Goal: Information Seeking & Learning: Find specific page/section

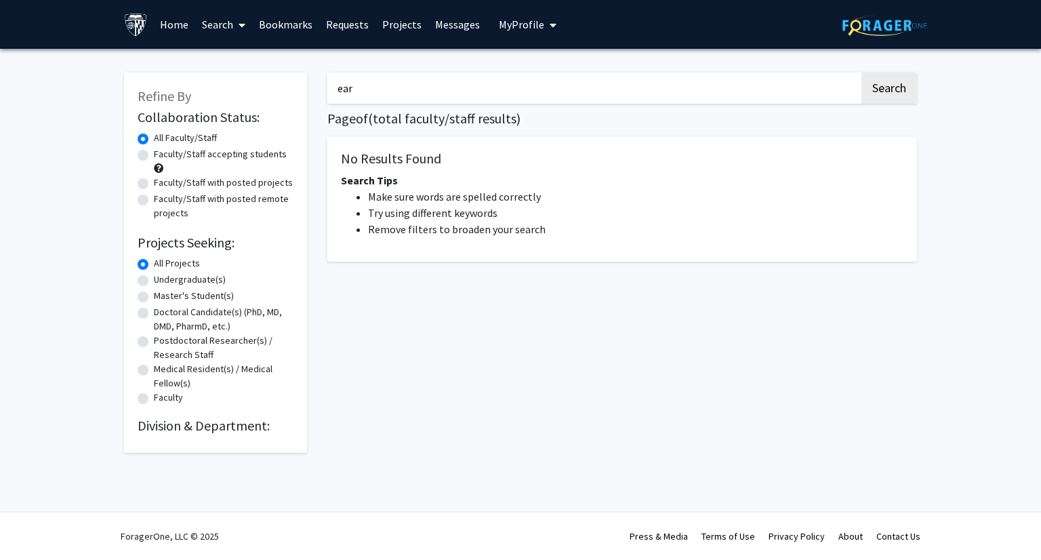
drag, startPoint x: 361, startPoint y: 91, endPoint x: 308, endPoint y: 104, distance: 54.6
click at [308, 104] on div "Refine By Collaboration Status: Collaboration Status All Faculty/Staff Collabor…" at bounding box center [520, 256] width 813 height 394
type input "clinical"
click at [861, 73] on button "Search" at bounding box center [889, 88] width 56 height 31
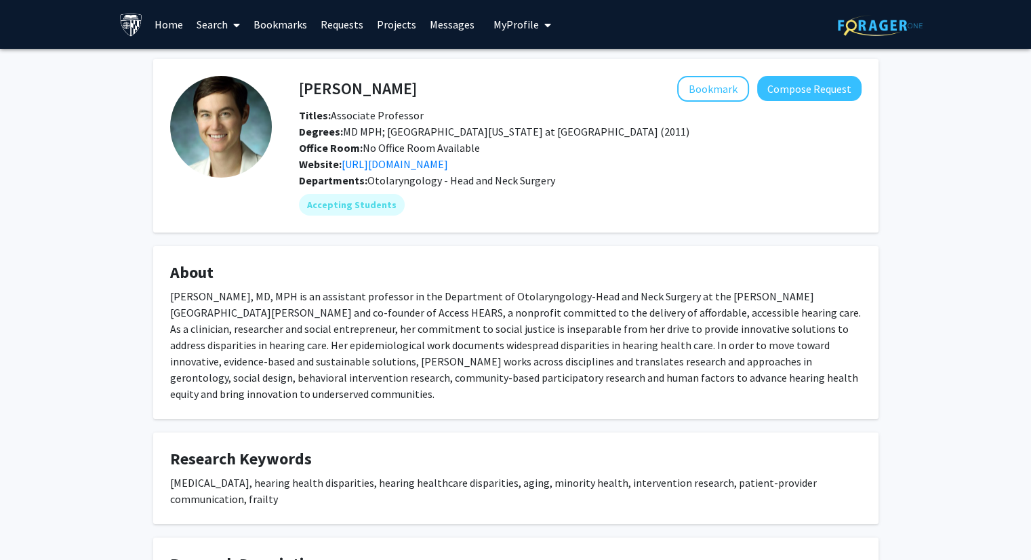
click at [202, 22] on link "Search" at bounding box center [218, 24] width 57 height 47
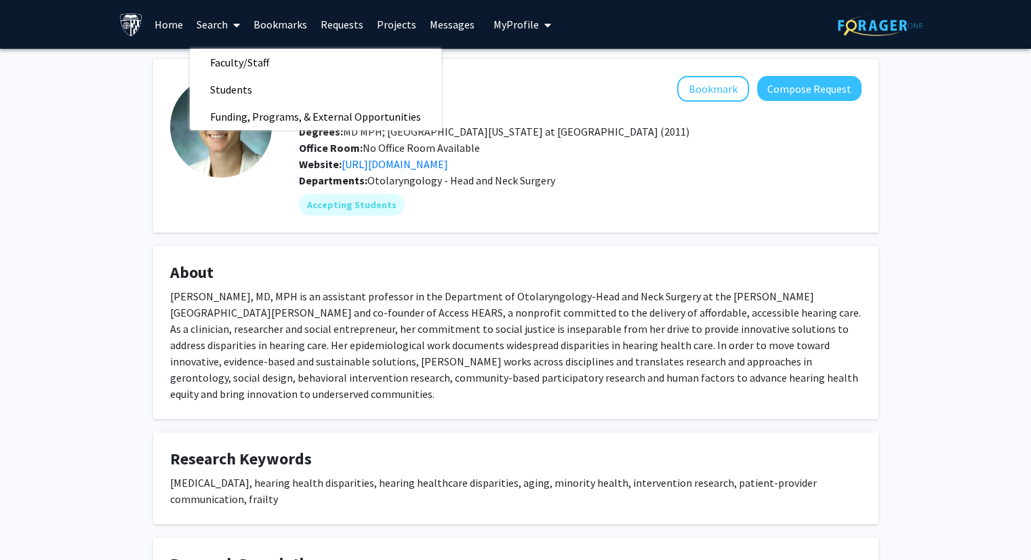
click at [548, 82] on div "Bookmark Compose Request" at bounding box center [639, 89] width 445 height 26
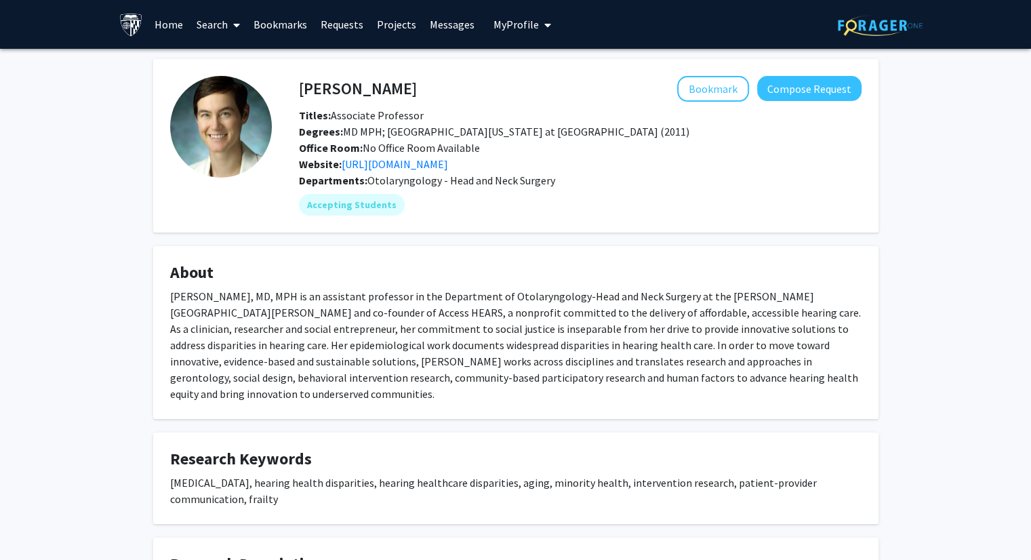
drag, startPoint x: 398, startPoint y: 91, endPoint x: 302, endPoint y: 85, distance: 96.4
click at [302, 85] on h4 "Carrie Nieman" at bounding box center [358, 88] width 118 height 25
copy h4 "Carrie Nieman"
click at [714, 81] on button "Bookmark" at bounding box center [713, 89] width 72 height 26
click at [218, 22] on link "Search" at bounding box center [218, 24] width 57 height 47
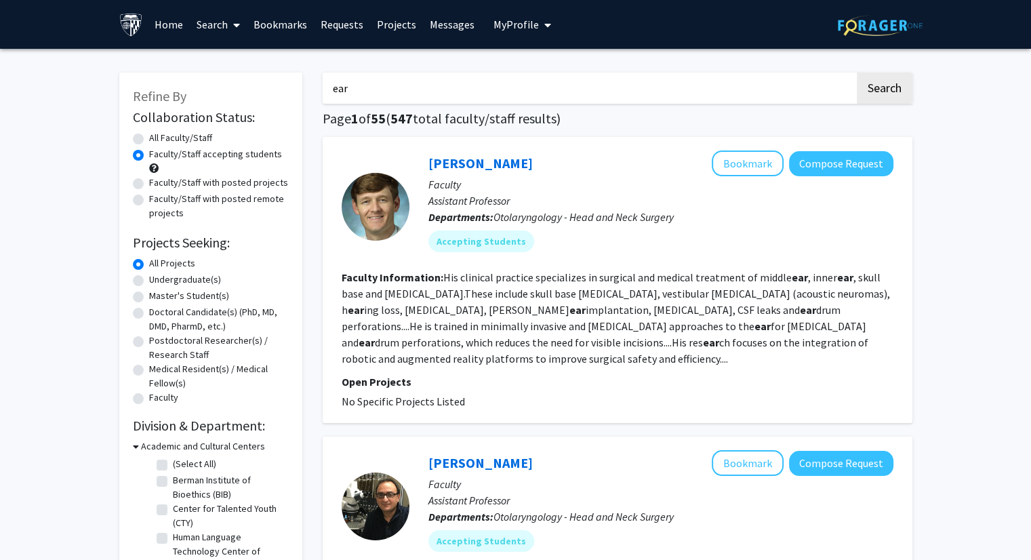
click at [466, 91] on input "ear" at bounding box center [589, 88] width 532 height 31
drag, startPoint x: 365, startPoint y: 101, endPoint x: 325, endPoint y: 96, distance: 39.7
click at [325, 96] on input "ear" at bounding box center [589, 88] width 532 height 31
type input "clinical"
click at [857, 73] on button "Search" at bounding box center [885, 88] width 56 height 31
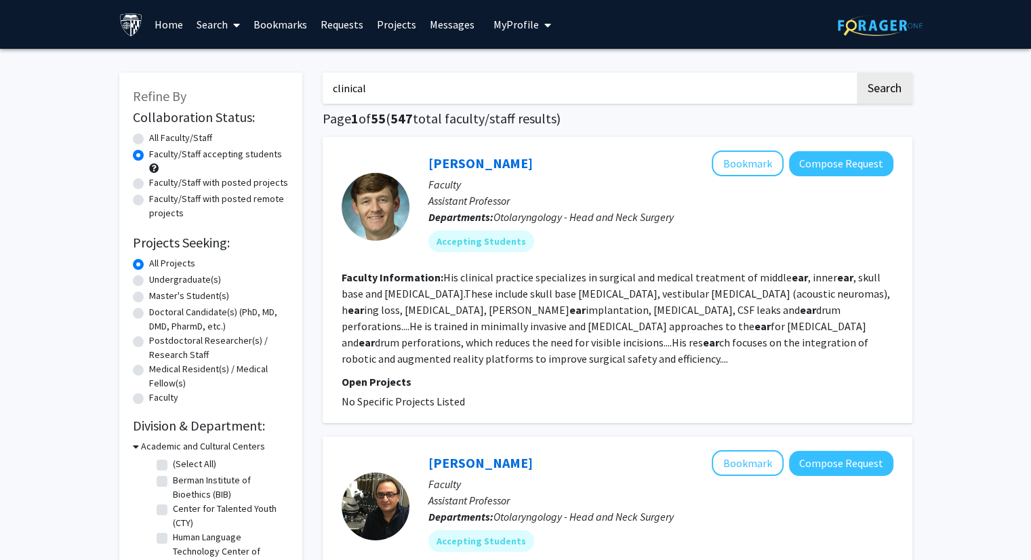
radio input "true"
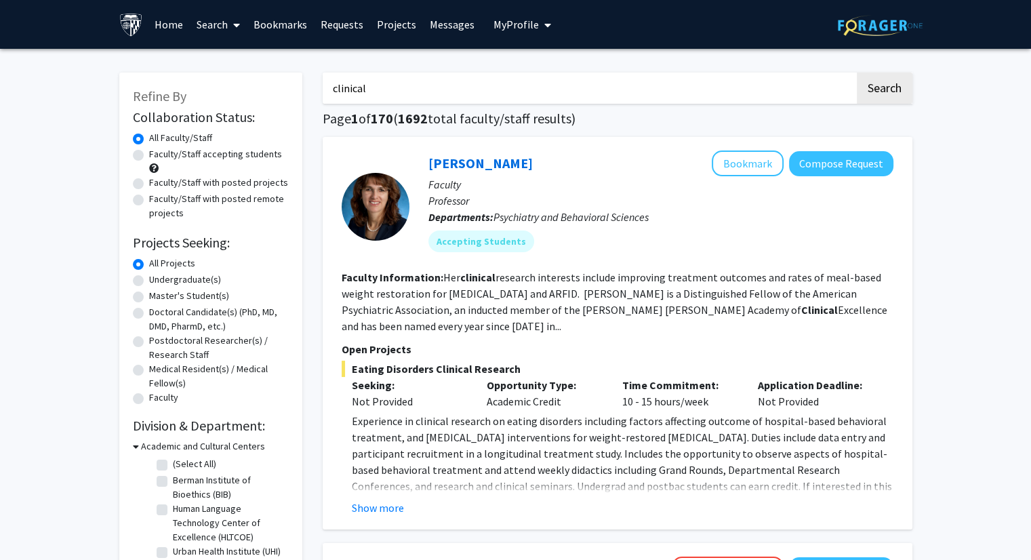
click at [149, 153] on label "Faculty/Staff accepting students" at bounding box center [215, 154] width 133 height 14
click at [149, 153] on input "Faculty/Staff accepting students" at bounding box center [153, 151] width 9 height 9
radio input "true"
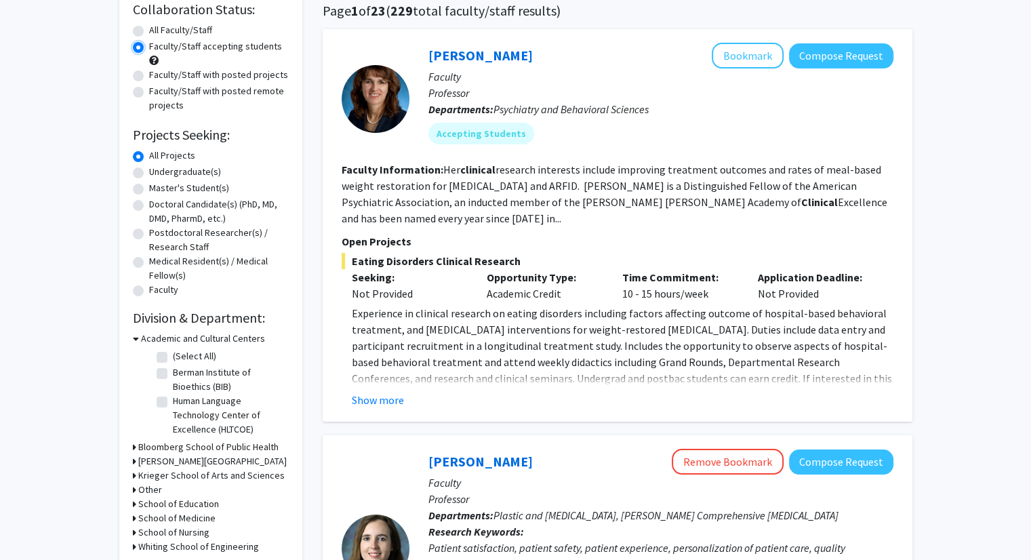
scroll to position [108, 0]
click at [367, 394] on button "Show more" at bounding box center [378, 399] width 52 height 16
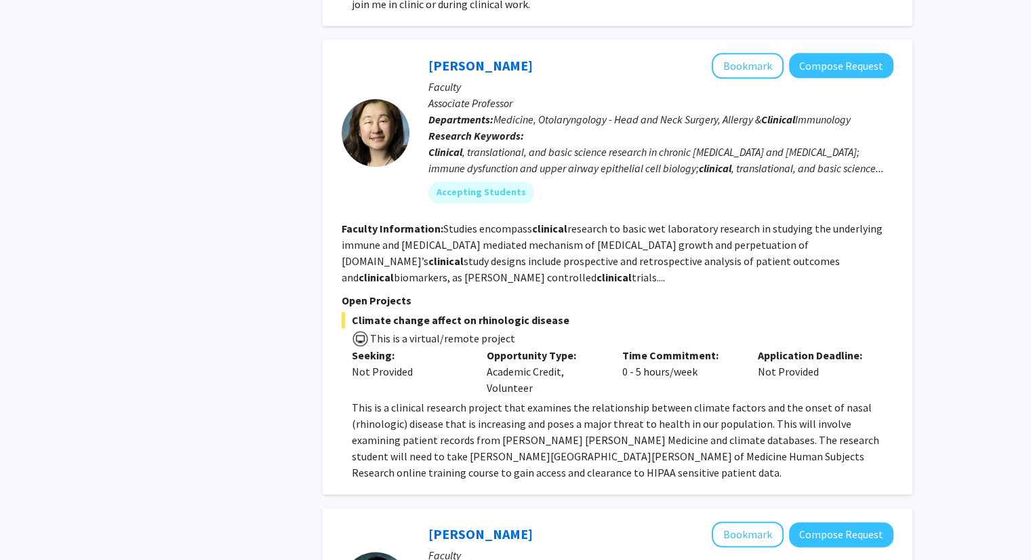
scroll to position [1460, 0]
click at [754, 52] on button "Bookmark" at bounding box center [748, 65] width 72 height 26
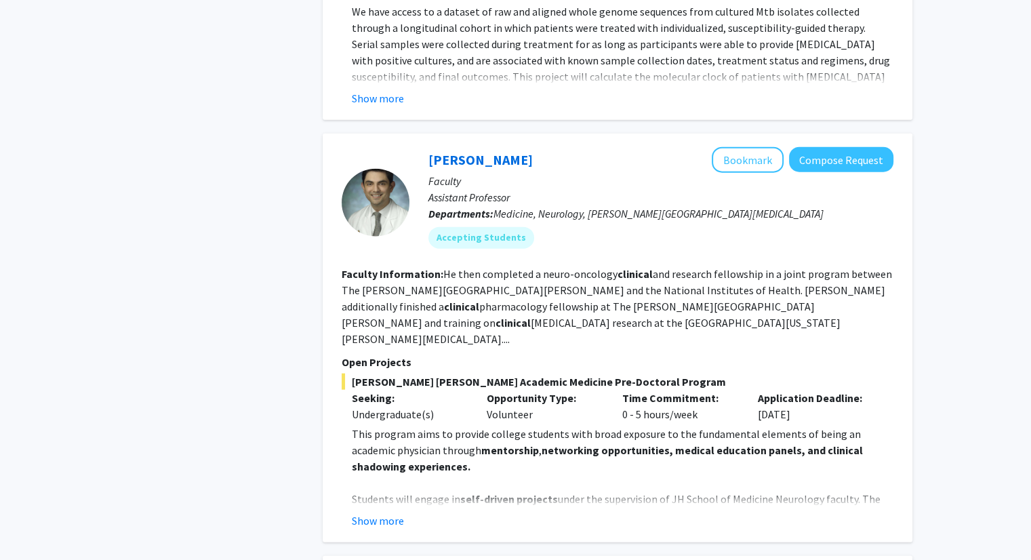
scroll to position [3277, 0]
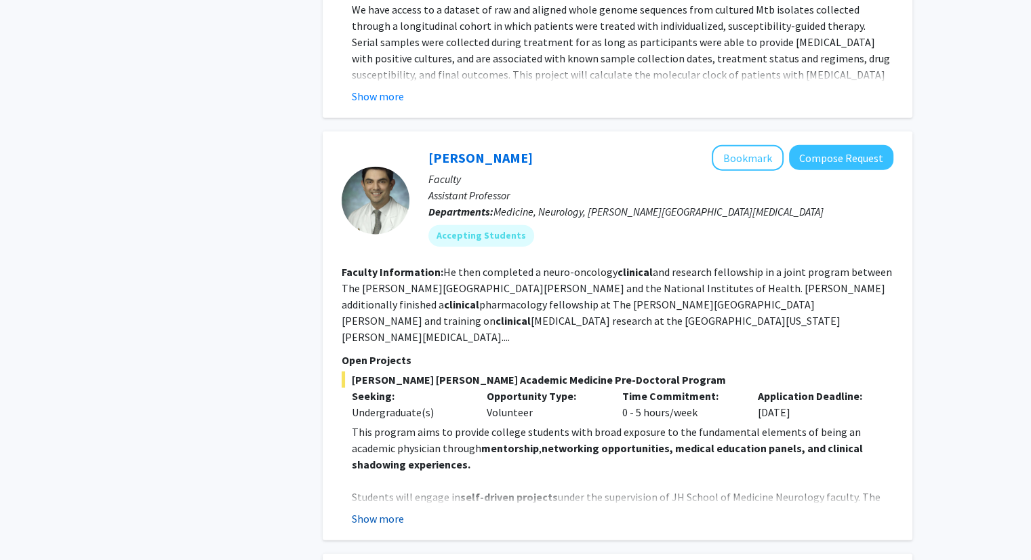
click at [363, 510] on button "Show more" at bounding box center [378, 518] width 52 height 16
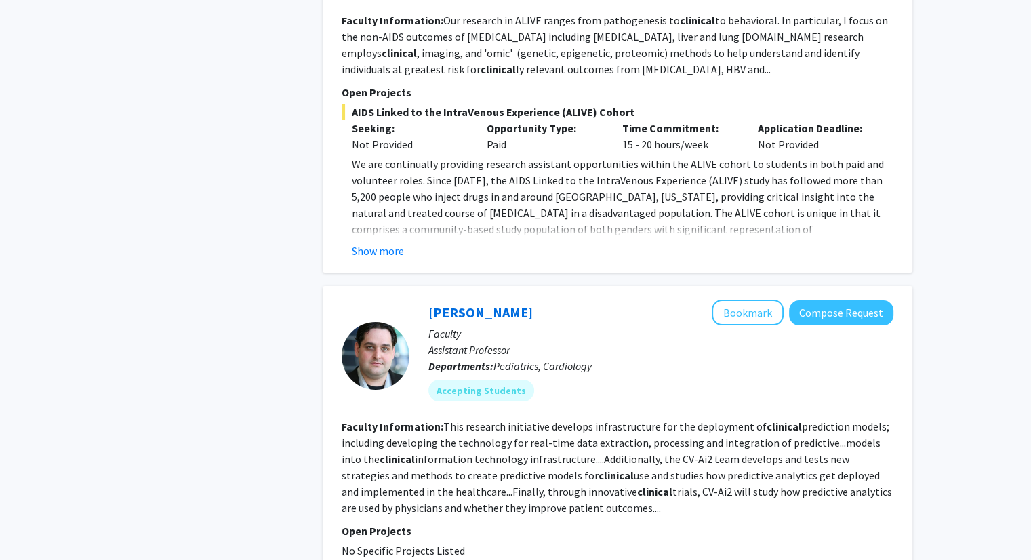
scroll to position [5118, 0]
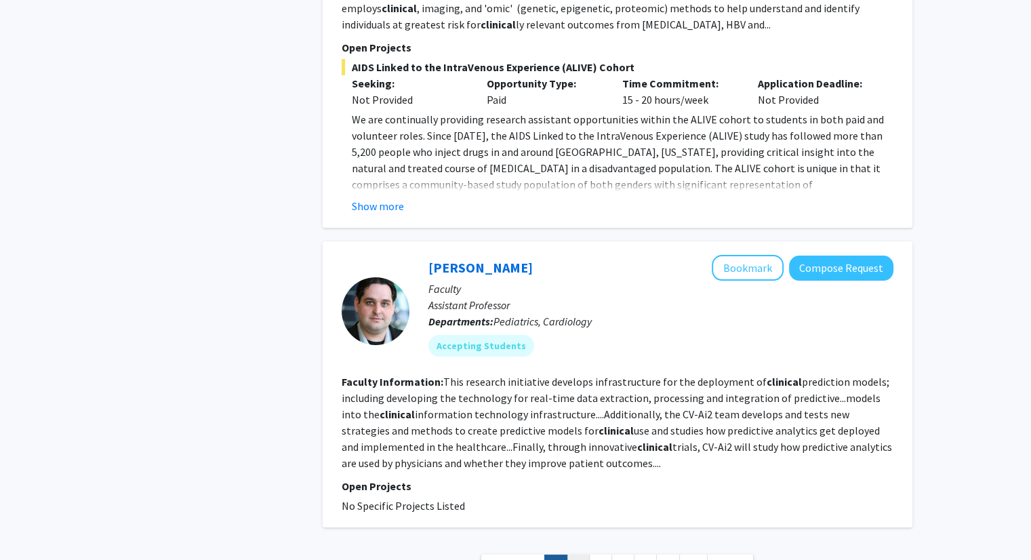
click at [575, 554] on link "2" at bounding box center [578, 566] width 23 height 24
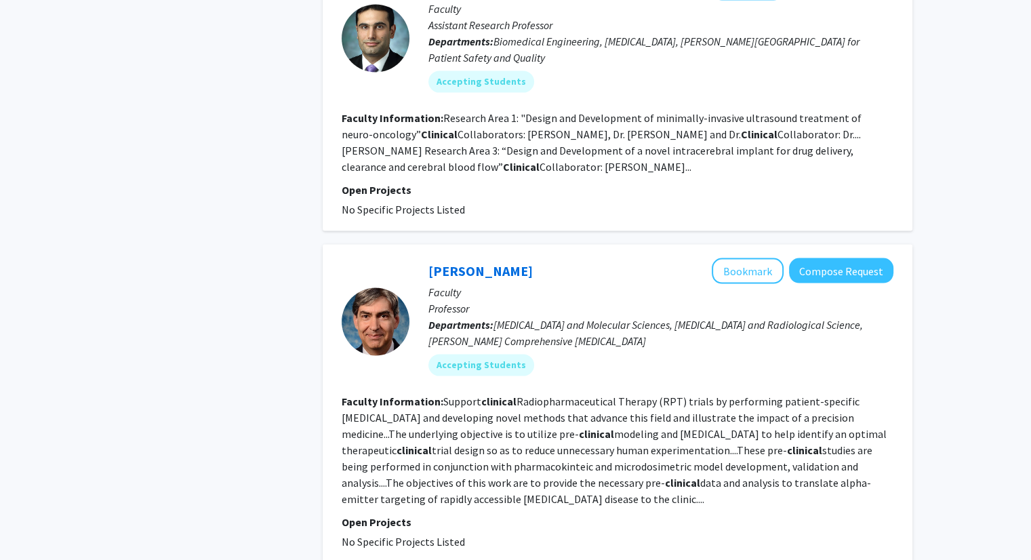
scroll to position [2919, 0]
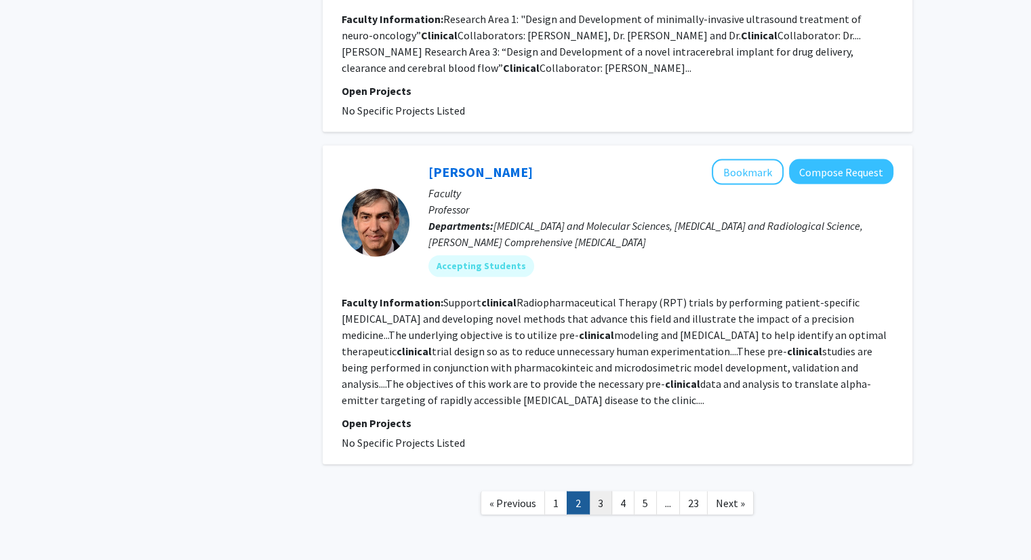
click at [600, 491] on link "3" at bounding box center [600, 503] width 23 height 24
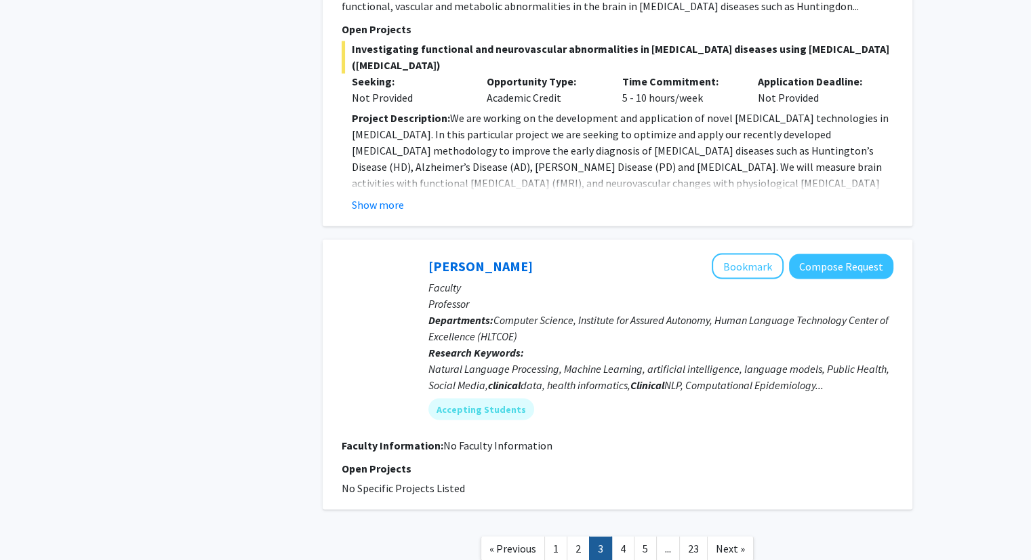
scroll to position [2472, 0]
click at [622, 536] on link "4" at bounding box center [622, 548] width 23 height 24
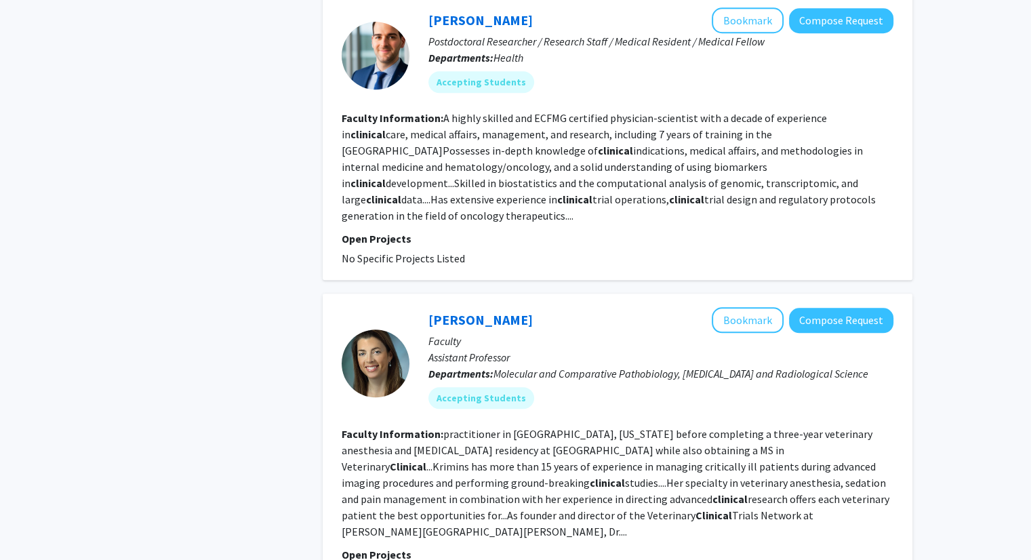
scroll to position [1197, 0]
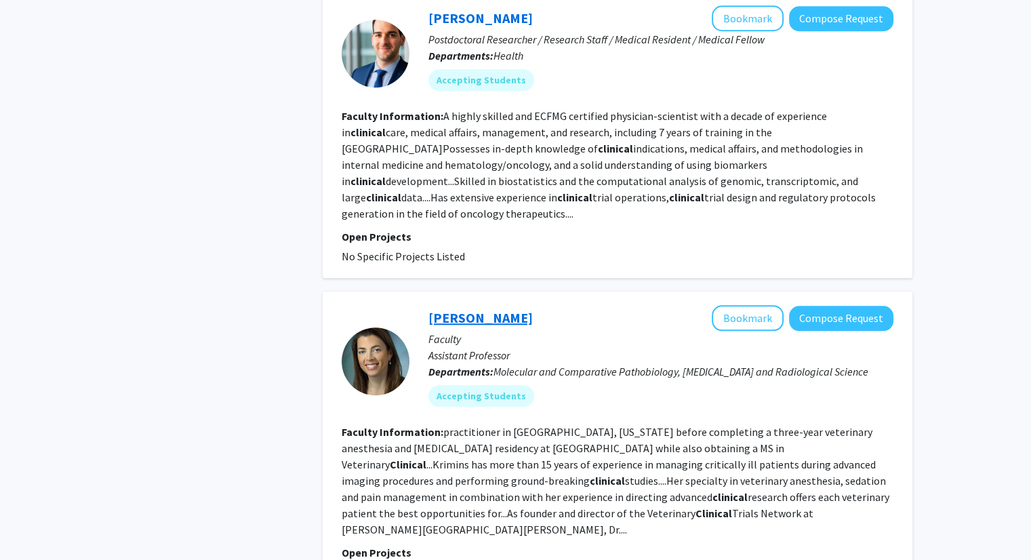
click at [462, 309] on link "Rebecca Krimins" at bounding box center [480, 317] width 104 height 17
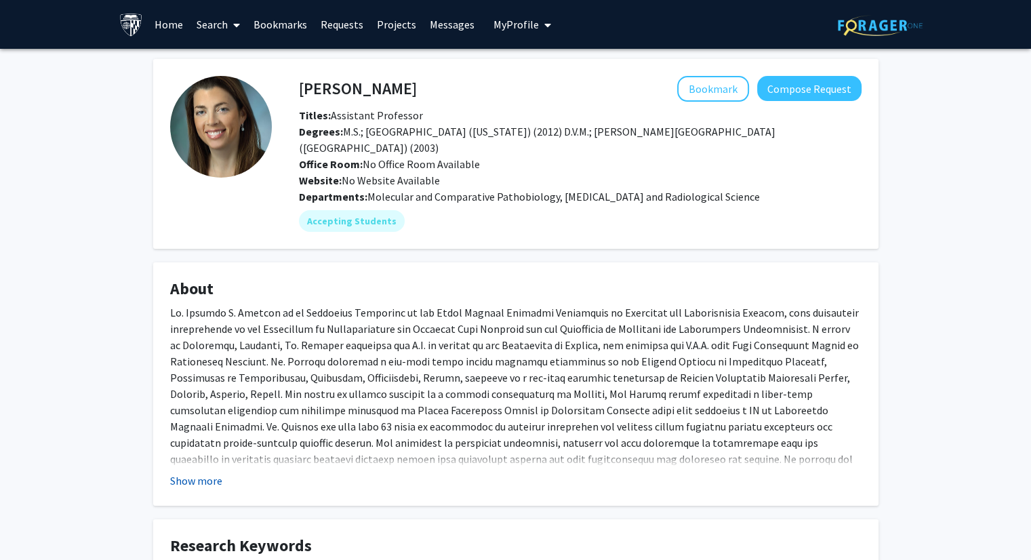
click at [201, 480] on button "Show more" at bounding box center [196, 480] width 52 height 16
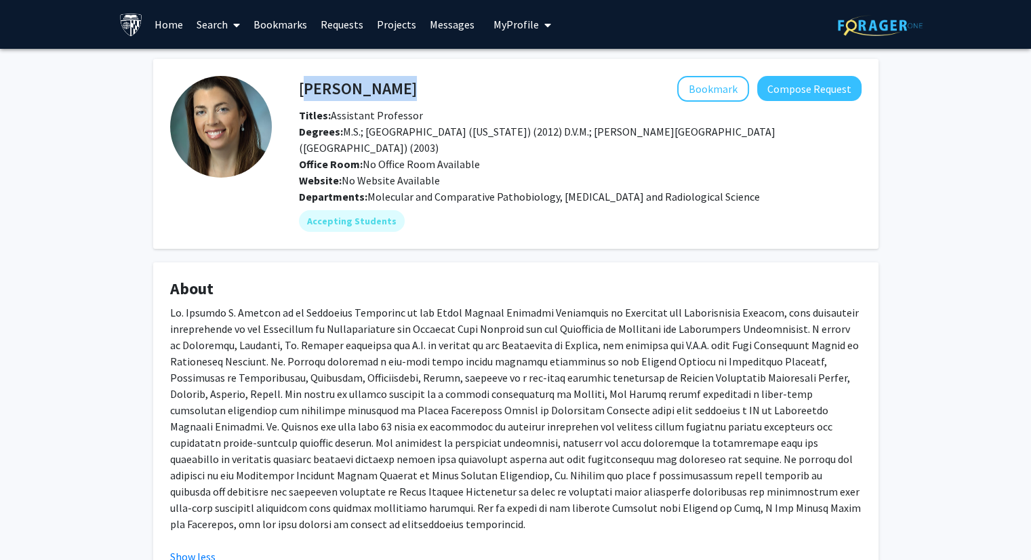
drag, startPoint x: 298, startPoint y: 87, endPoint x: 429, endPoint y: 84, distance: 130.8
click at [429, 84] on div "Rebecca Krimins Bookmark Compose Request" at bounding box center [580, 89] width 583 height 26
copy h4 "Rebecca Krimins"
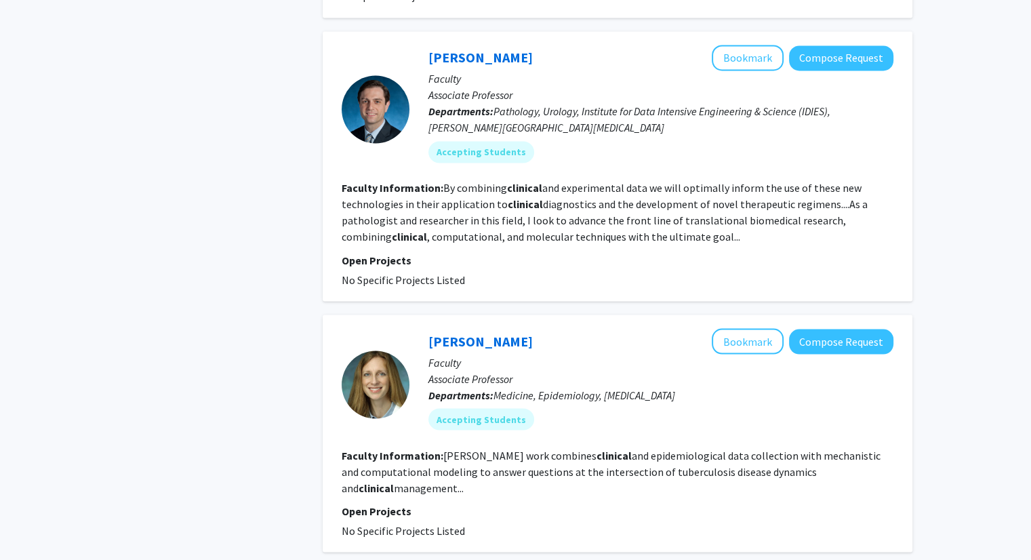
scroll to position [2411, 0]
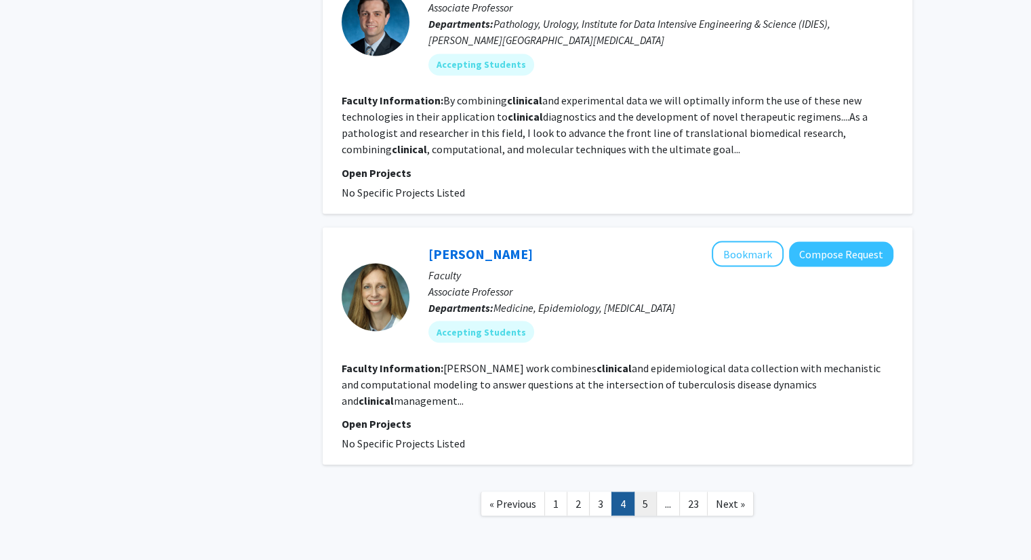
click at [639, 491] on link "5" at bounding box center [645, 503] width 23 height 24
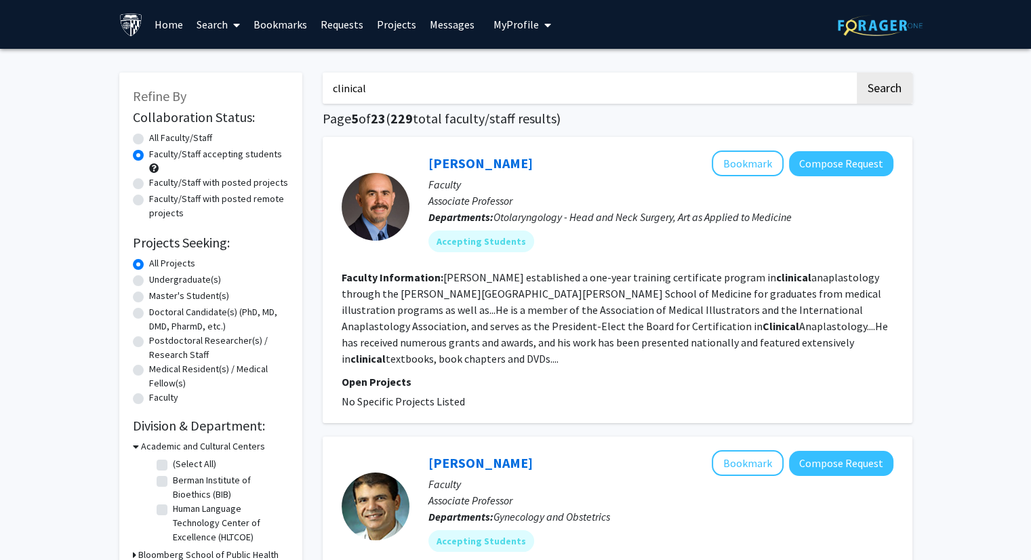
click at [270, 18] on link "Bookmarks" at bounding box center [280, 24] width 67 height 47
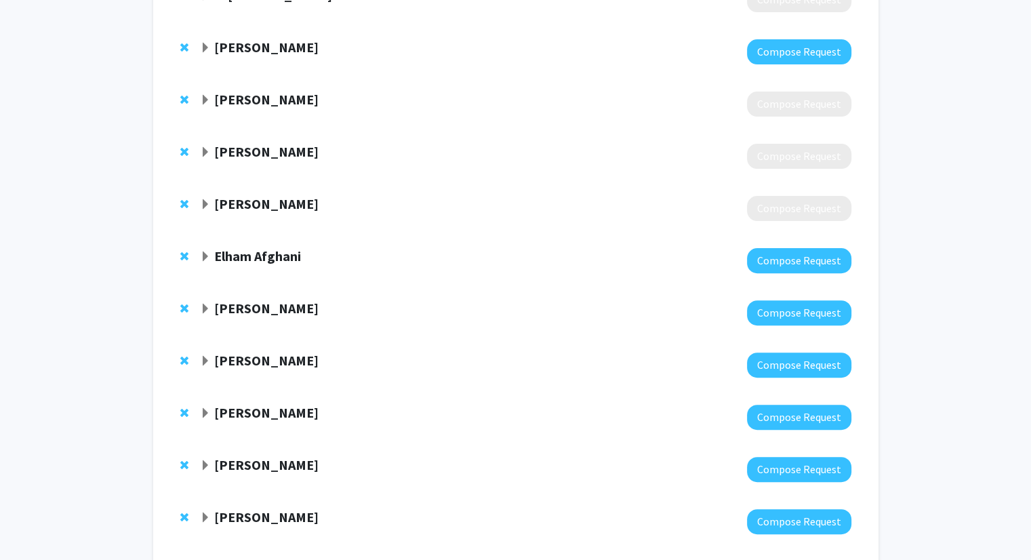
scroll to position [561, 0]
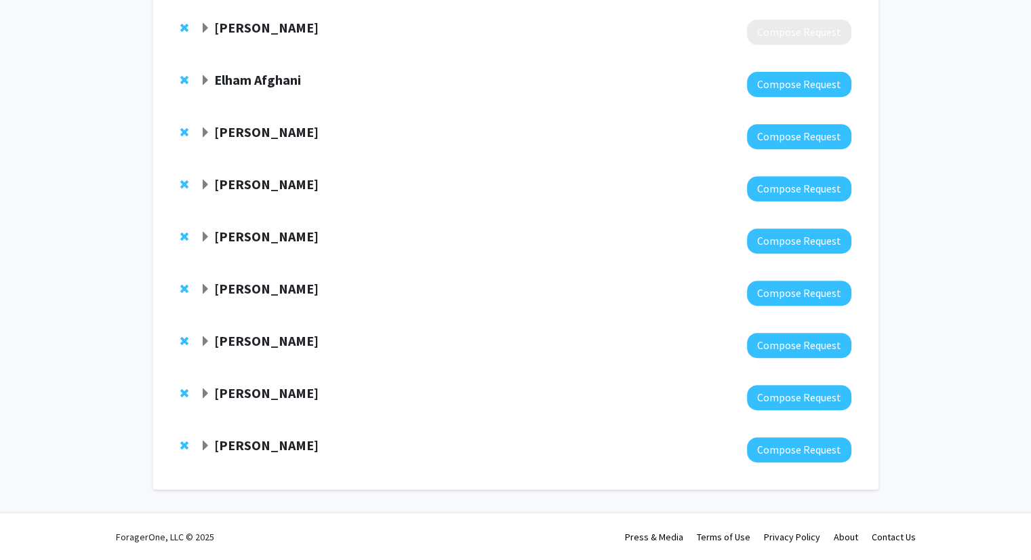
click at [204, 344] on span "Expand Guanshu Liu Bookmark" at bounding box center [205, 341] width 11 height 11
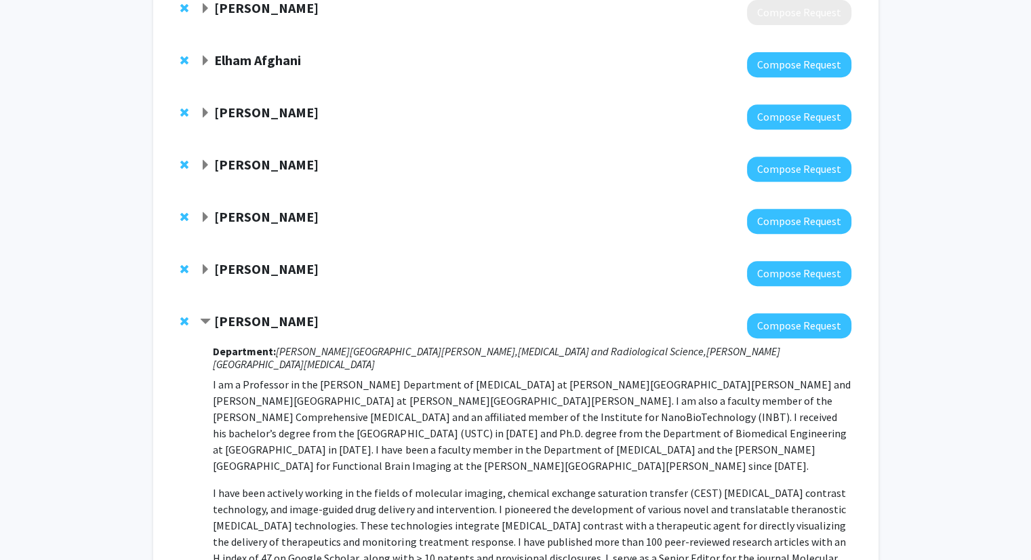
scroll to position [583, 0]
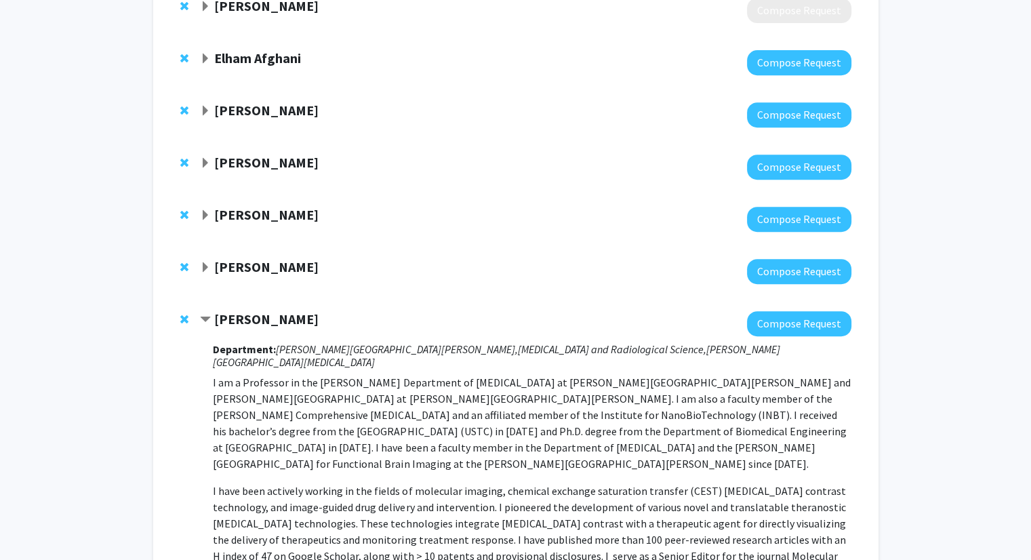
click at [205, 266] on span "Expand Jennifer Elisseeff Bookmark" at bounding box center [205, 267] width 11 height 11
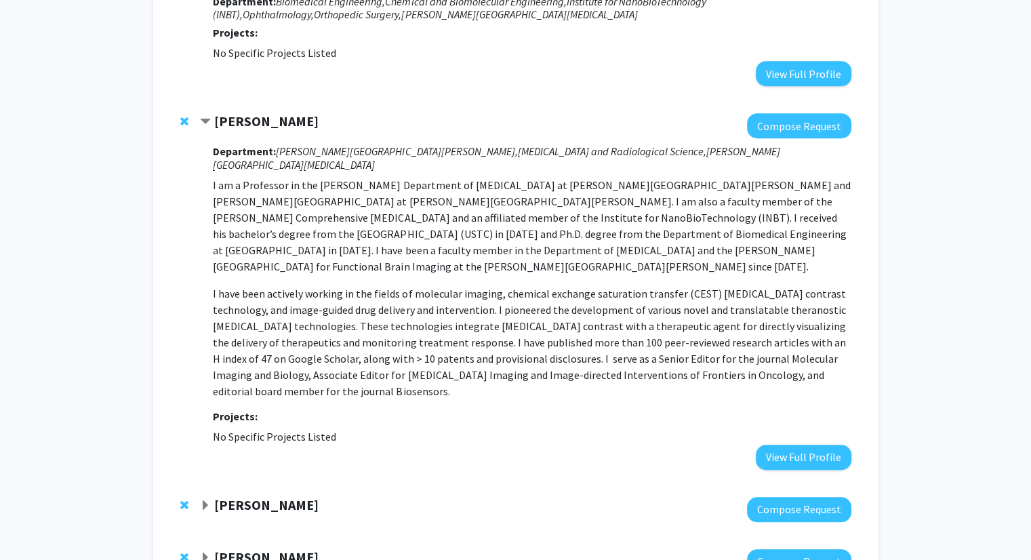
scroll to position [962, 0]
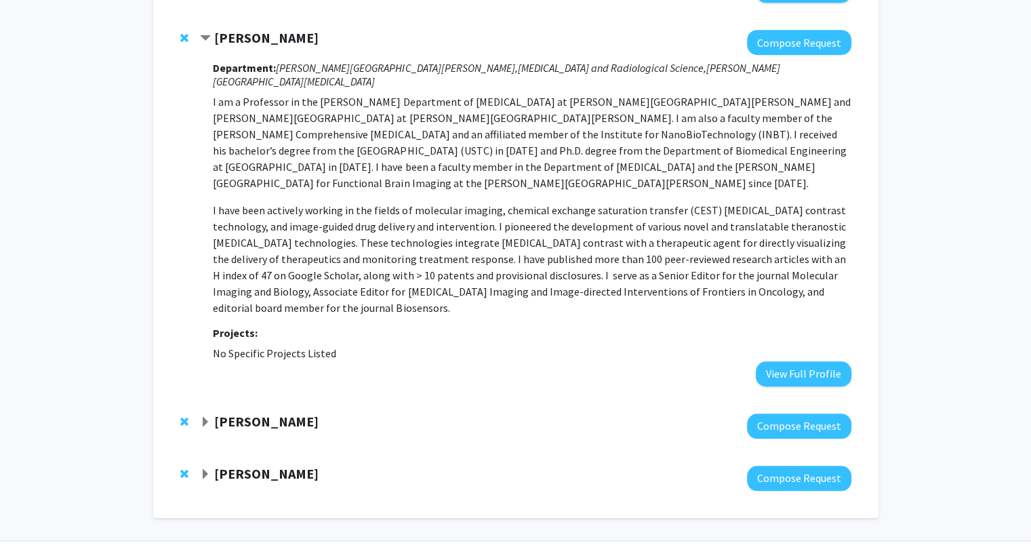
click at [208, 417] on span "Expand Carrie Nieman Bookmark" at bounding box center [205, 422] width 11 height 11
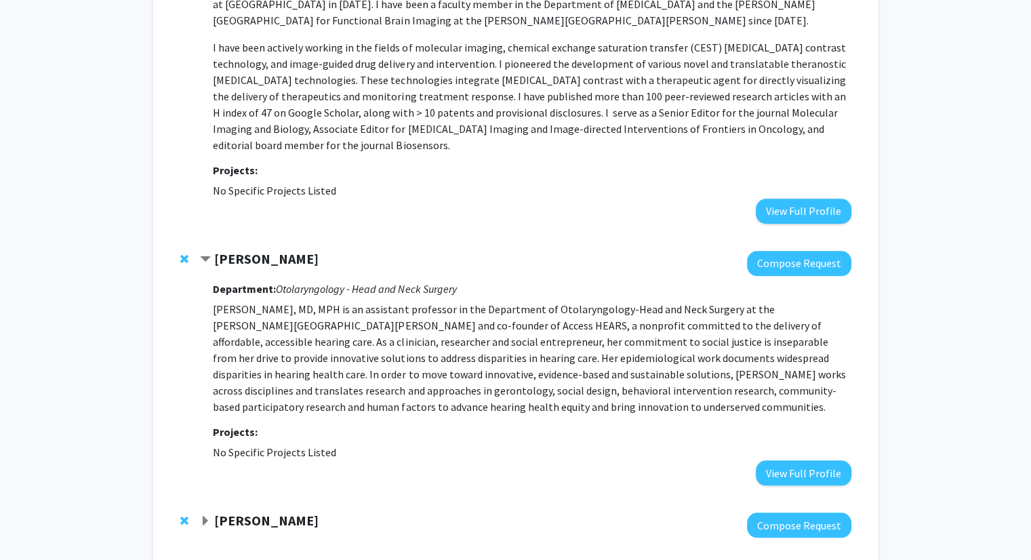
scroll to position [1129, 0]
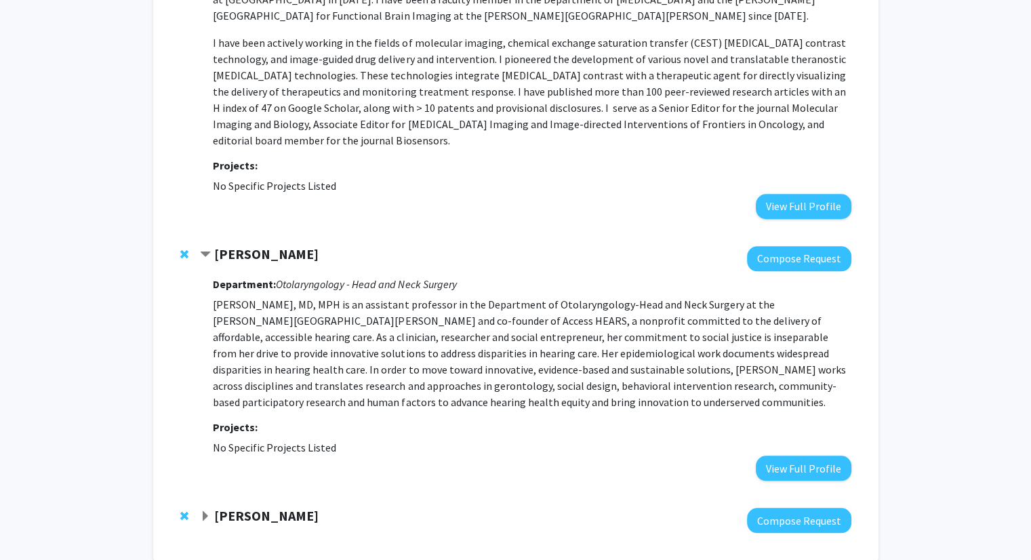
click at [205, 511] on span "Expand Jean Kim Bookmark" at bounding box center [205, 516] width 11 height 11
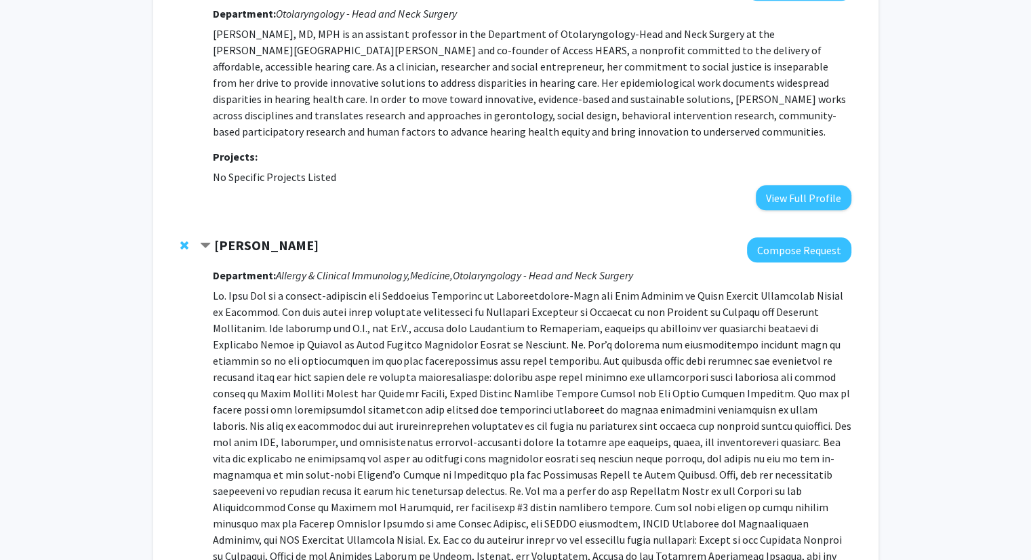
scroll to position [1401, 0]
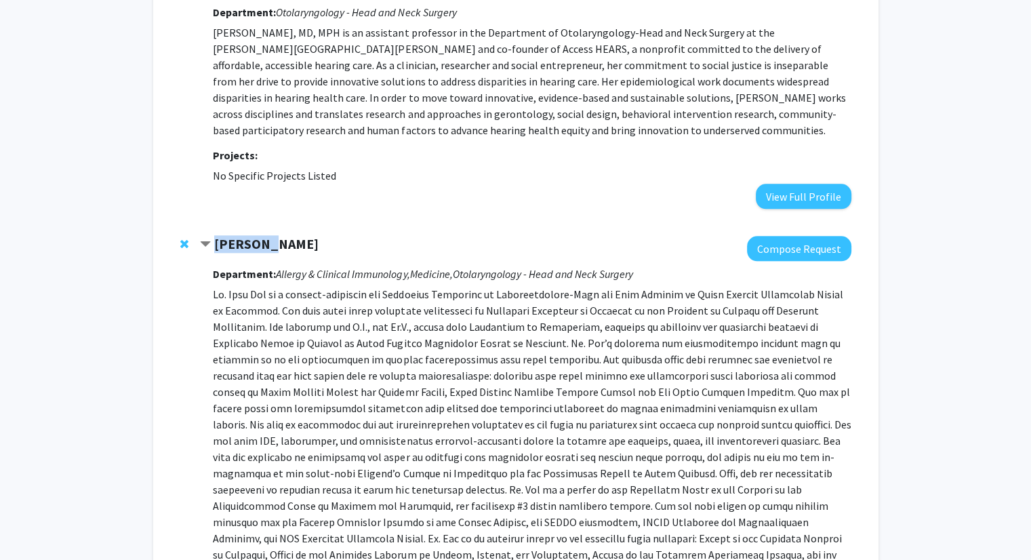
drag, startPoint x: 213, startPoint y: 218, endPoint x: 267, endPoint y: 215, distance: 54.3
click at [267, 236] on div "Jean Kim" at bounding box center [346, 244] width 293 height 17
copy strong "Jean Kim"
